Goal: Find specific page/section: Find specific page/section

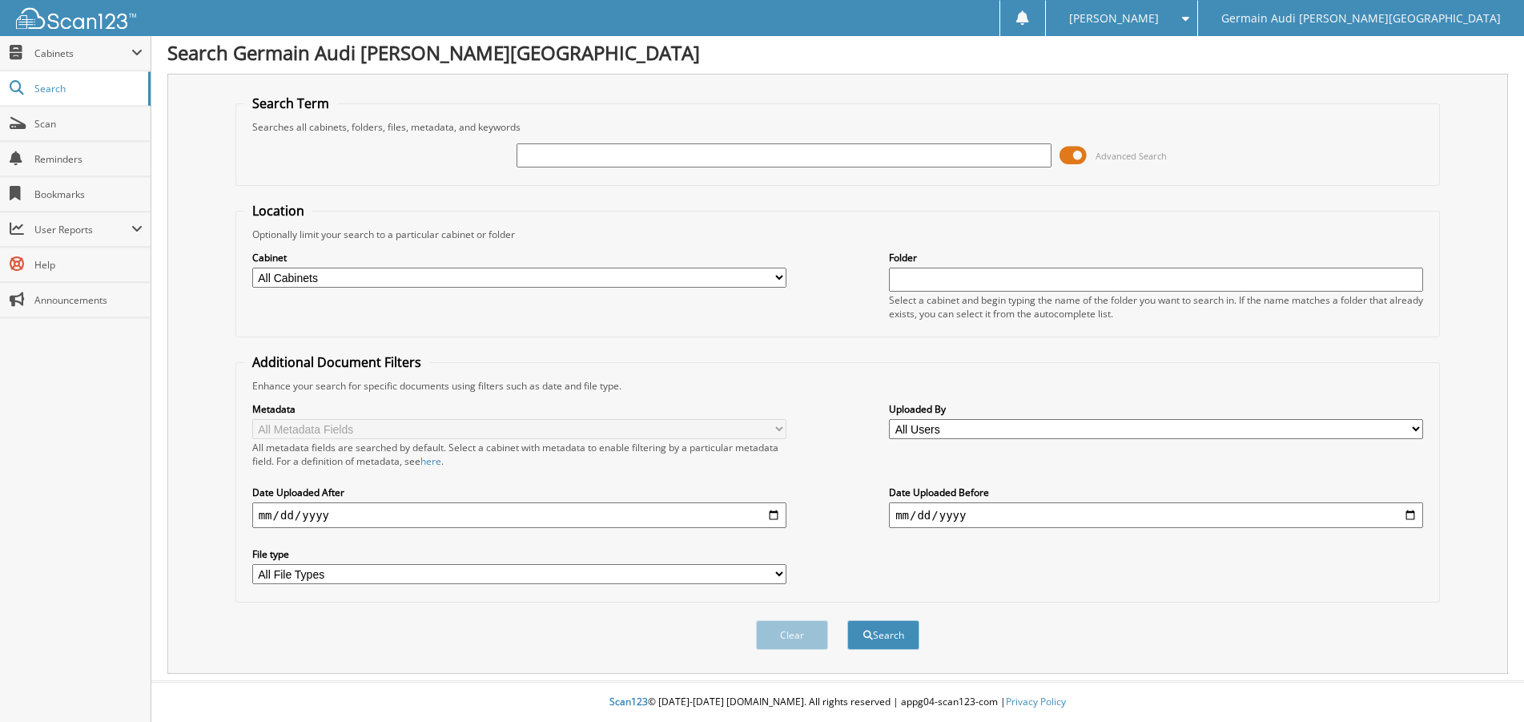
scroll to position [31, 0]
click at [594, 143] on input "text" at bounding box center [784, 155] width 534 height 24
type input "89209"
click at [847, 620] on button "Search" at bounding box center [883, 635] width 72 height 30
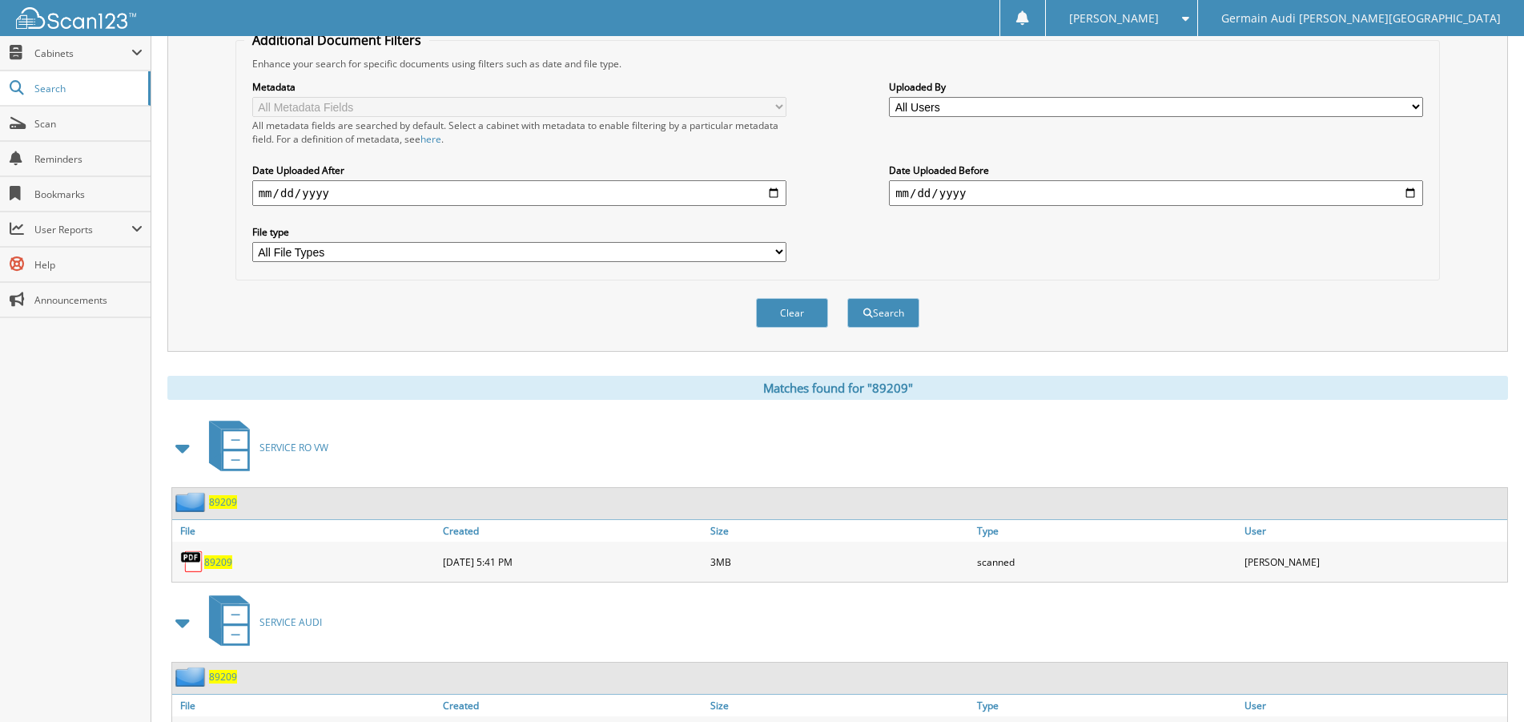
scroll to position [327, 0]
click at [215, 569] on span "89209" at bounding box center [218, 562] width 28 height 14
